Goal: Find specific page/section: Find specific page/section

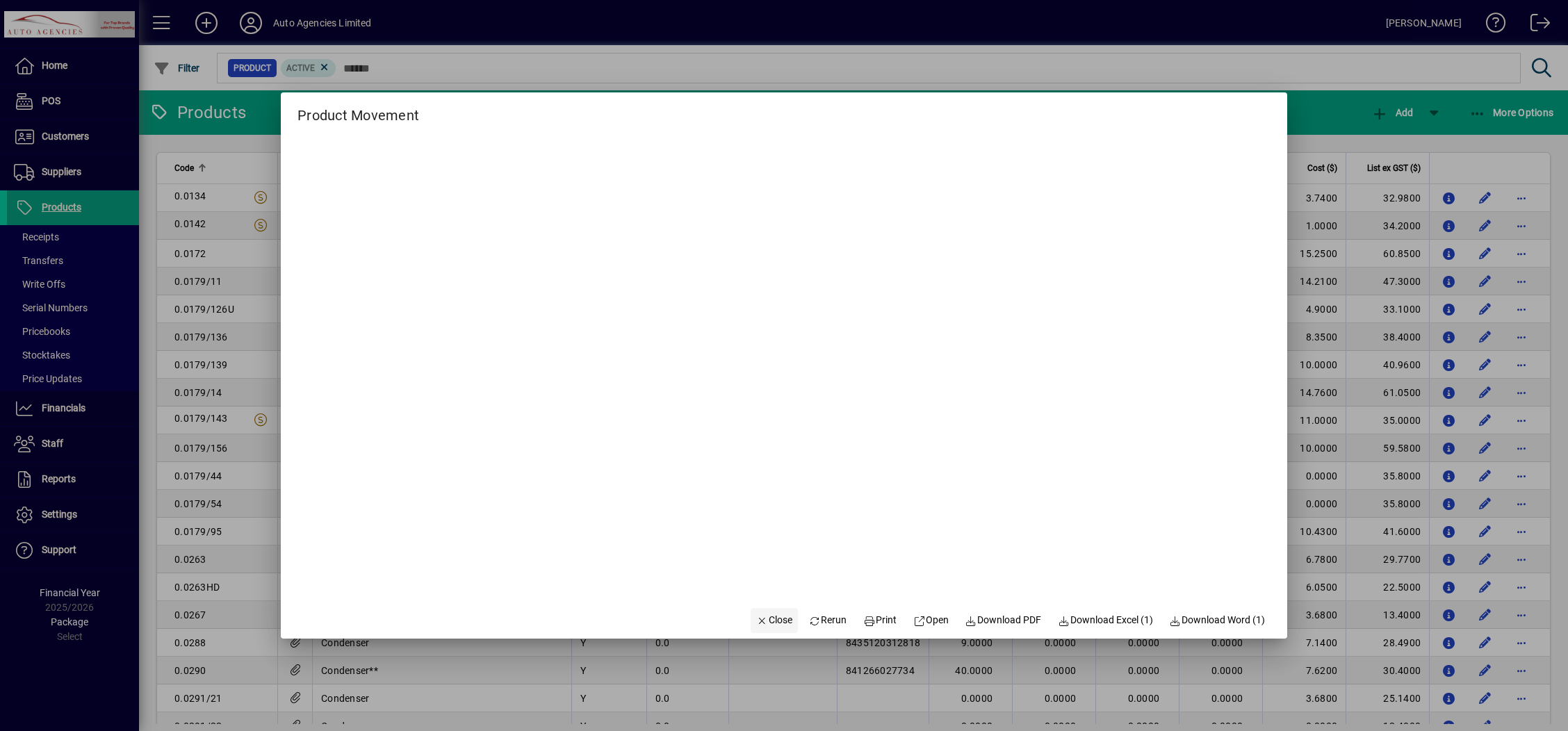
click at [762, 615] on span "Close" at bounding box center [774, 620] width 36 height 14
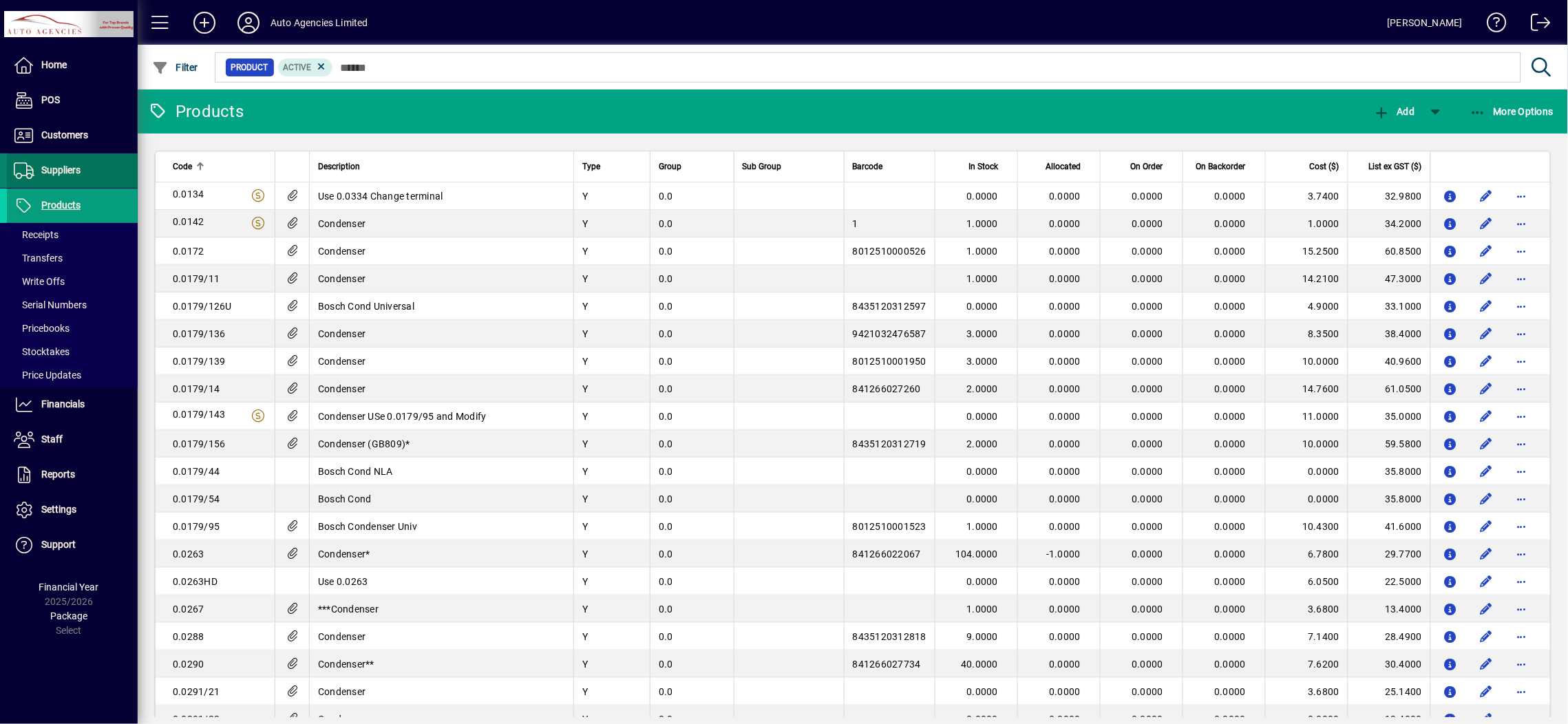
click at [58, 167] on span "Suppliers" at bounding box center [60, 169] width 39 height 11
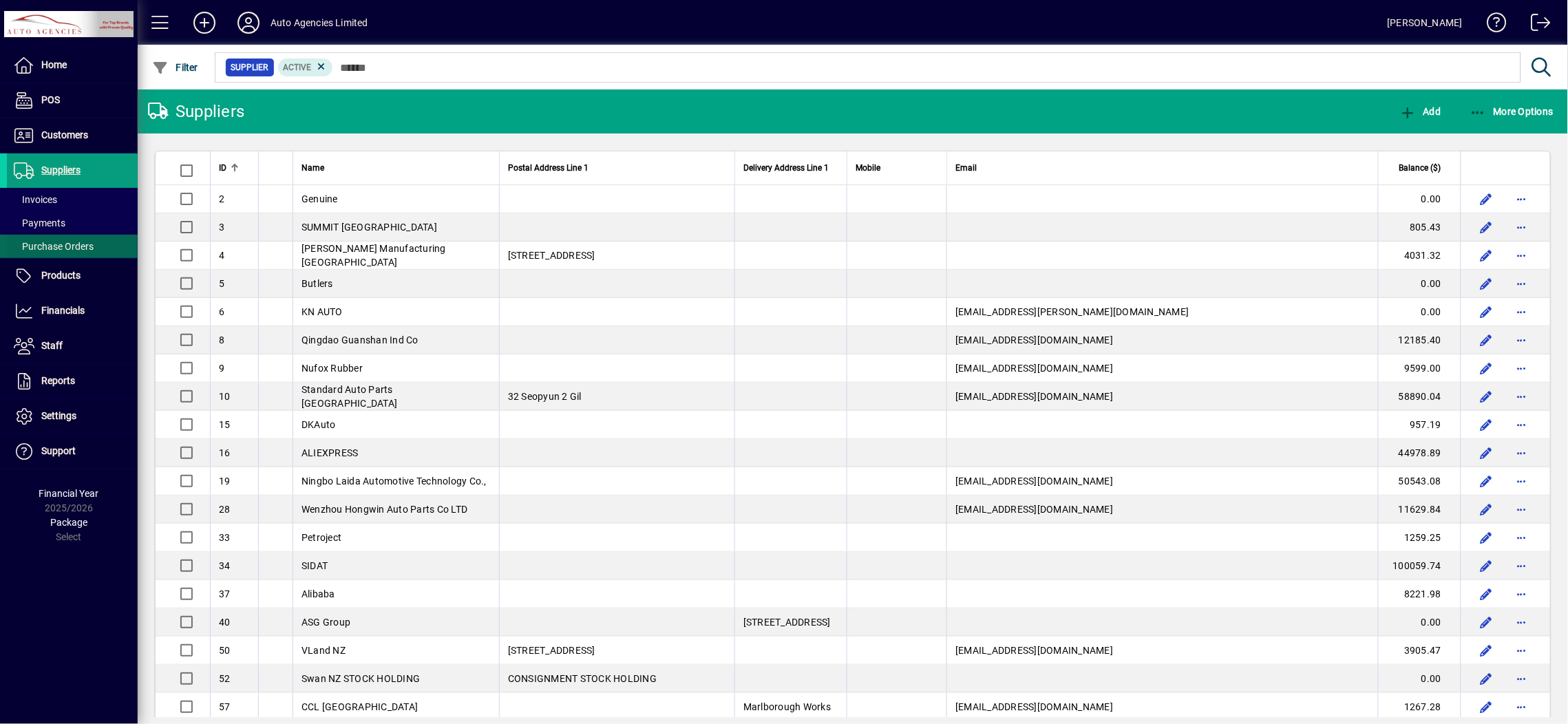
click at [69, 243] on span "Purchase Orders" at bounding box center [53, 246] width 80 height 11
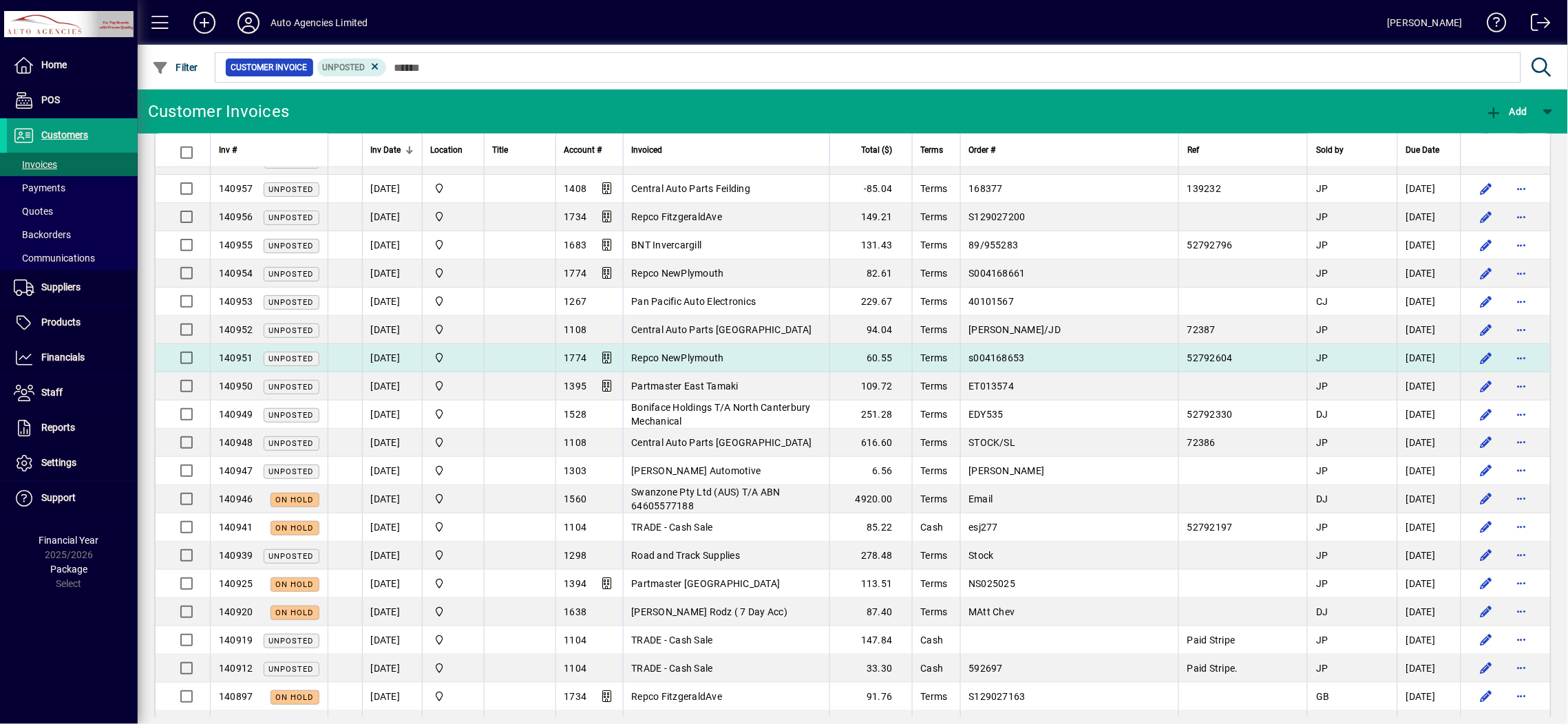
scroll to position [902, 0]
